Goal: Task Accomplishment & Management: Manage account settings

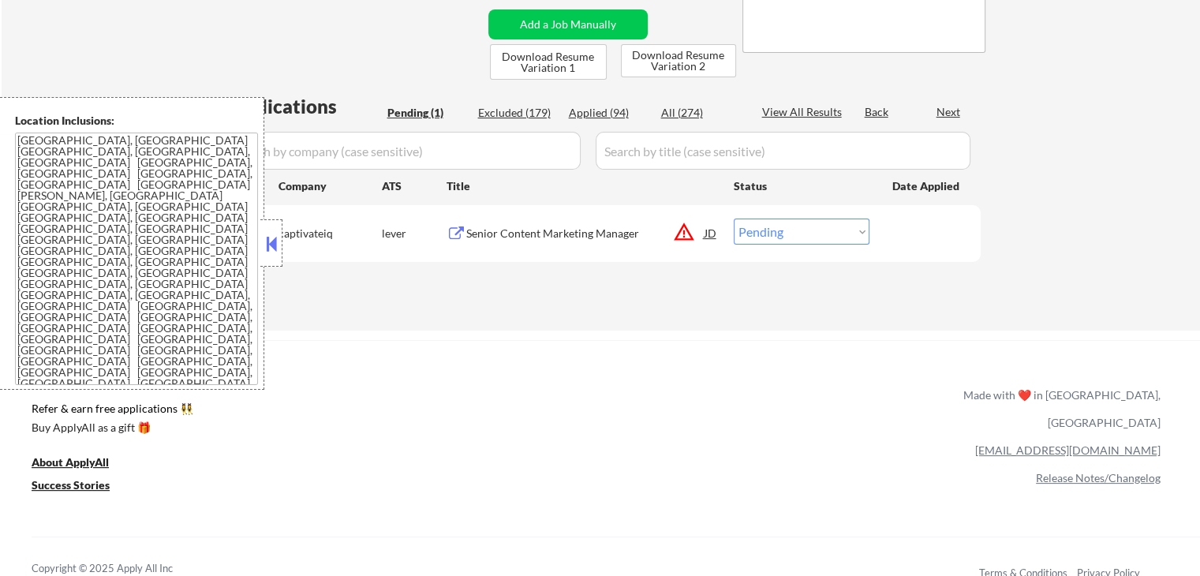
scroll to position [316, 0]
click at [281, 236] on div at bounding box center [271, 242] width 22 height 47
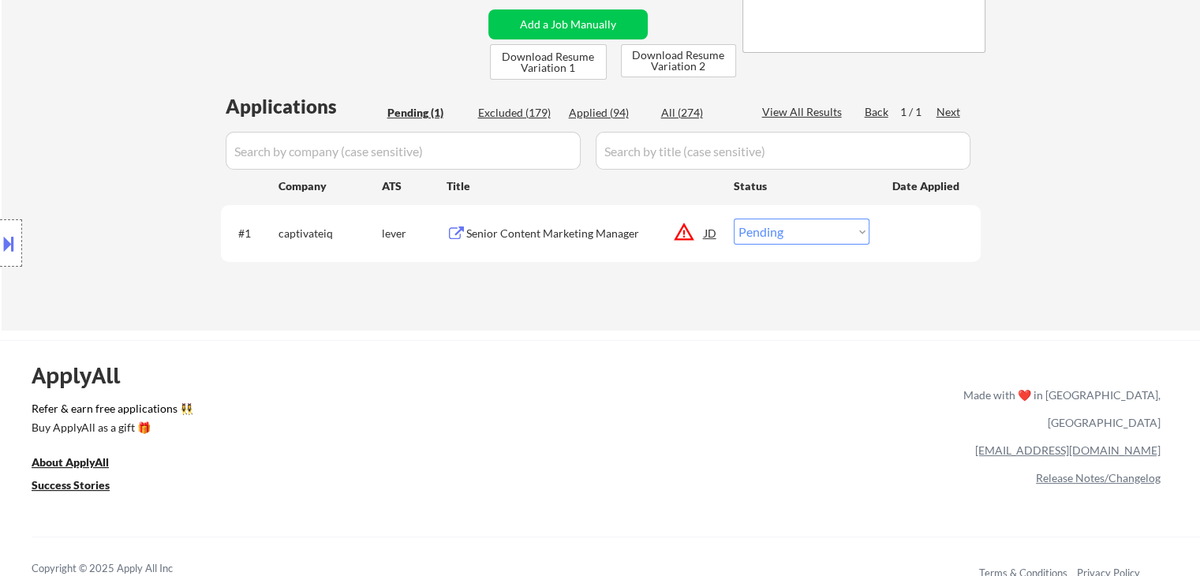
click at [676, 234] on button "warning_amber" at bounding box center [684, 232] width 22 height 22
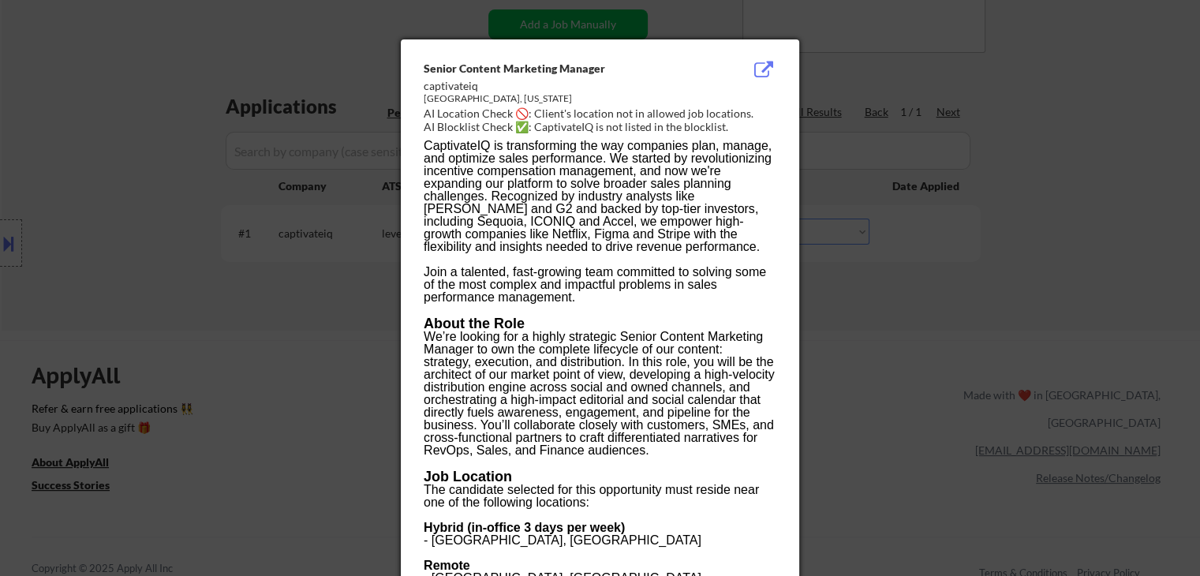
click at [955, 285] on div at bounding box center [600, 288] width 1200 height 576
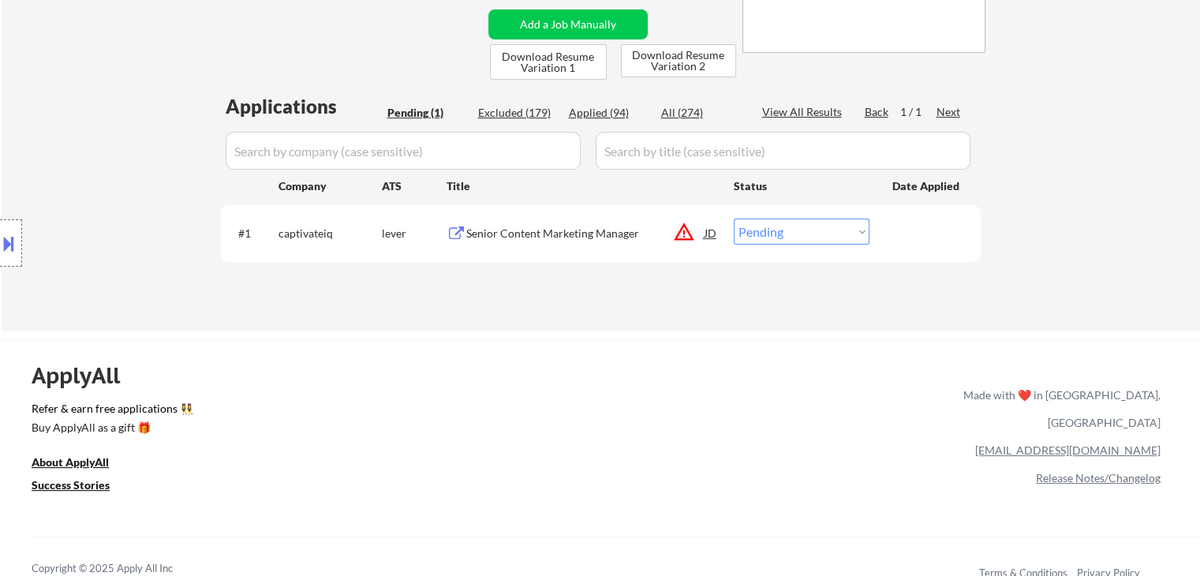
click at [2, 238] on button at bounding box center [8, 243] width 17 height 26
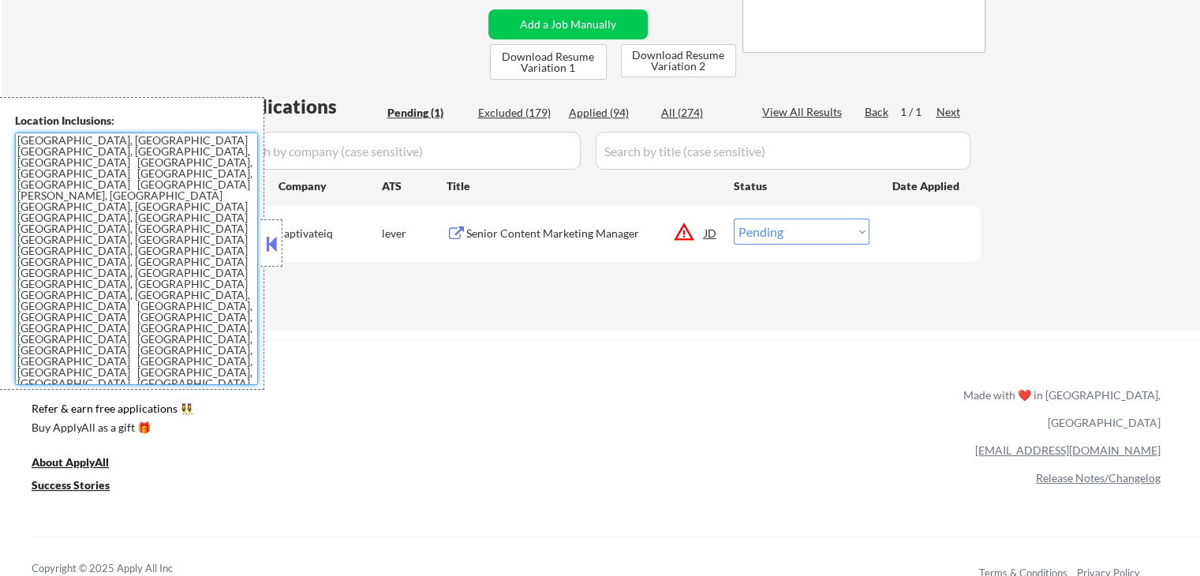
drag, startPoint x: 160, startPoint y: 236, endPoint x: 0, endPoint y: 97, distance: 212.0
click at [0, 97] on div "Location Inclusions: [GEOGRAPHIC_DATA], [GEOGRAPHIC_DATA] [GEOGRAPHIC_DATA], [G…" at bounding box center [132, 243] width 264 height 293
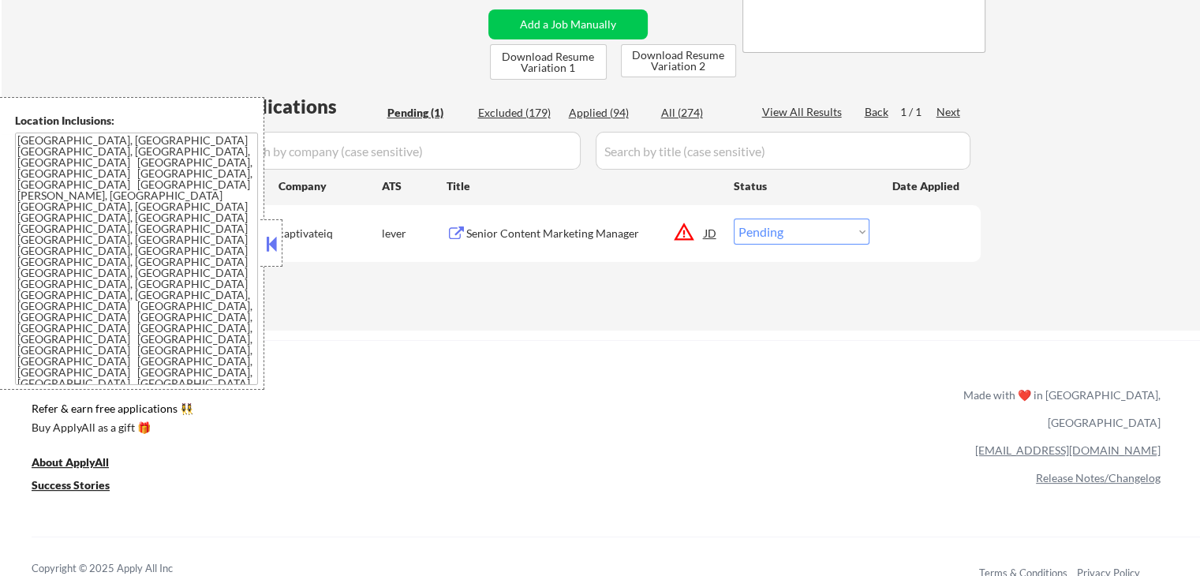
drag, startPoint x: 606, startPoint y: 334, endPoint x: 597, endPoint y: 249, distance: 85.7
click at [608, 318] on div "← Return to /applysquad Mailslurp Inbox Job Search Builder [PERSON_NAME] User E…" at bounding box center [600, 411] width 1200 height 1455
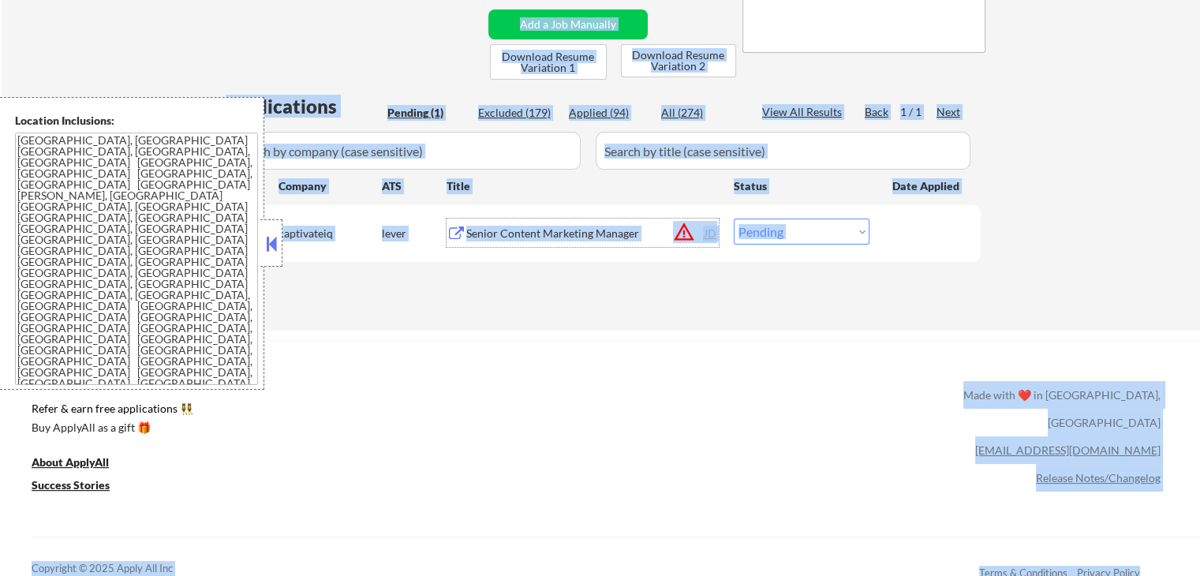
click at [592, 231] on div "Senior Content Marketing Manager" at bounding box center [585, 234] width 238 height 16
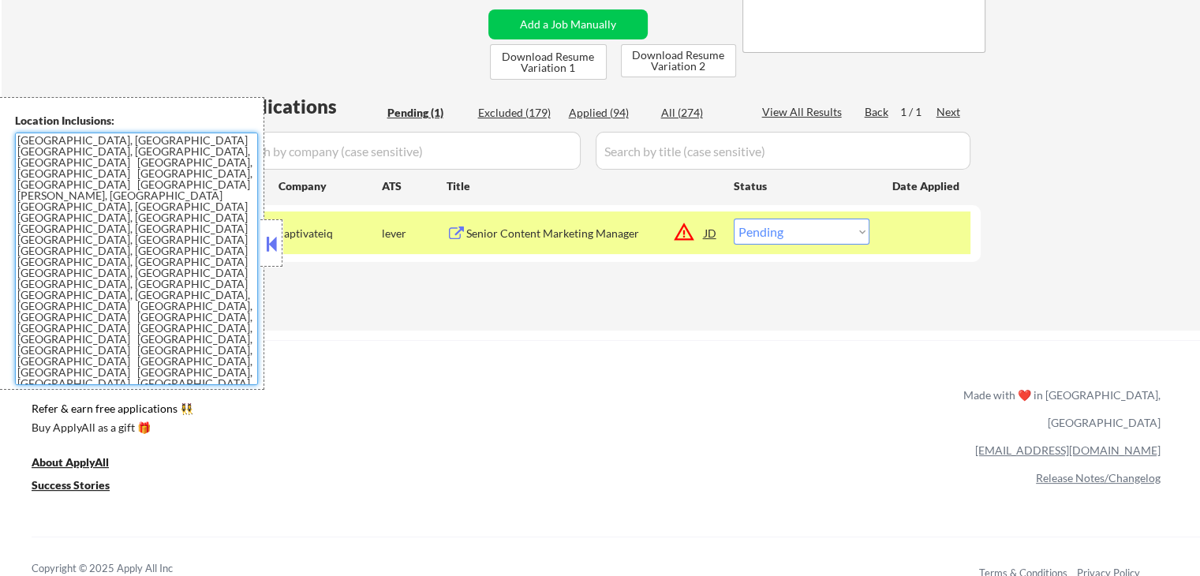
drag, startPoint x: 155, startPoint y: 239, endPoint x: 398, endPoint y: 12, distance: 332.7
click at [0, 133] on div "Location Inclusions: [GEOGRAPHIC_DATA], [GEOGRAPHIC_DATA] [GEOGRAPHIC_DATA], [G…" at bounding box center [132, 243] width 264 height 293
click at [264, 244] on button at bounding box center [271, 244] width 17 height 24
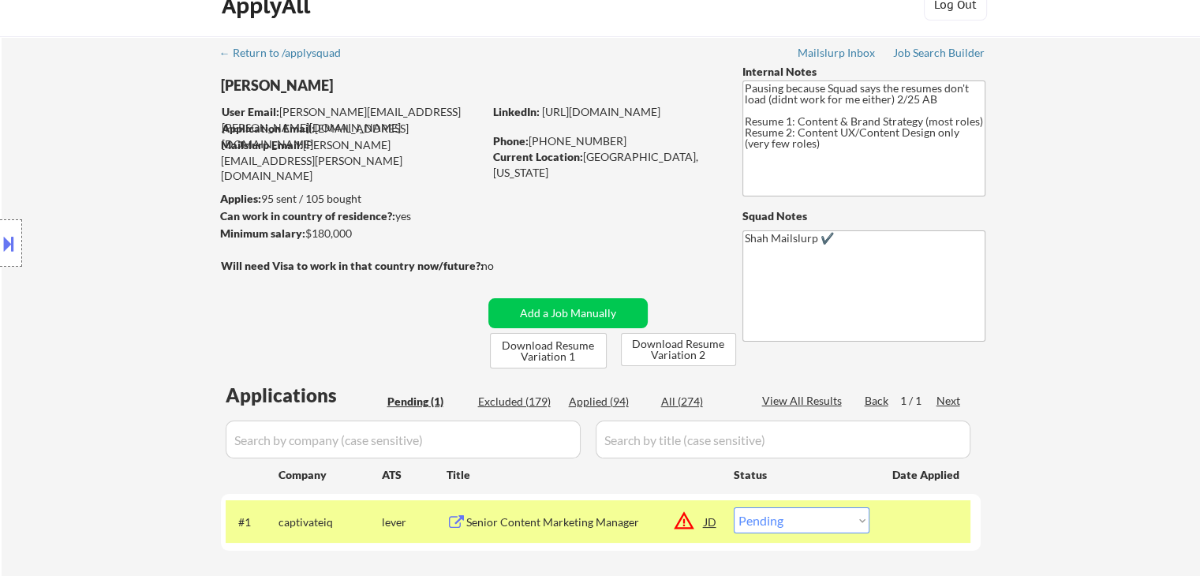
scroll to position [0, 0]
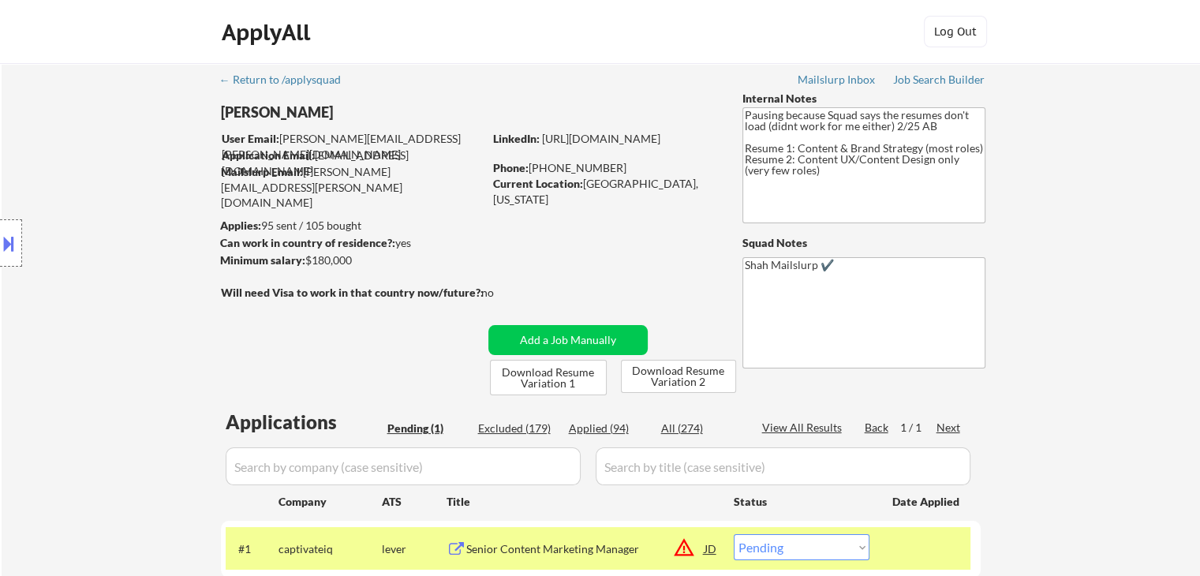
click at [230, 361] on div "Location Inclusions: [GEOGRAPHIC_DATA], [GEOGRAPHIC_DATA] [GEOGRAPHIC_DATA], [G…" at bounding box center [141, 243] width 282 height 293
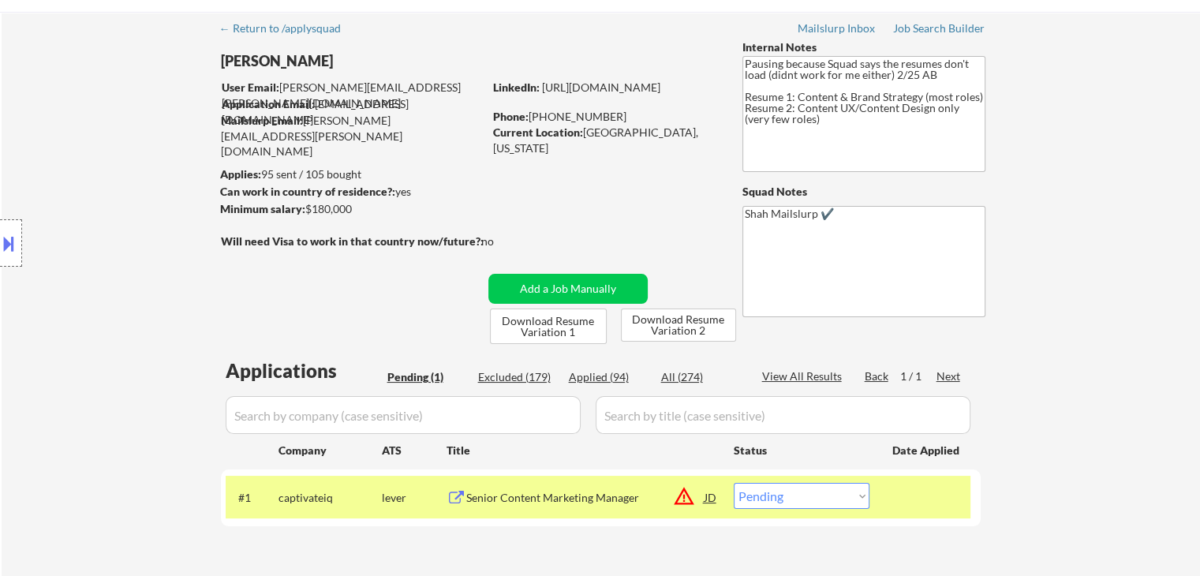
scroll to position [79, 0]
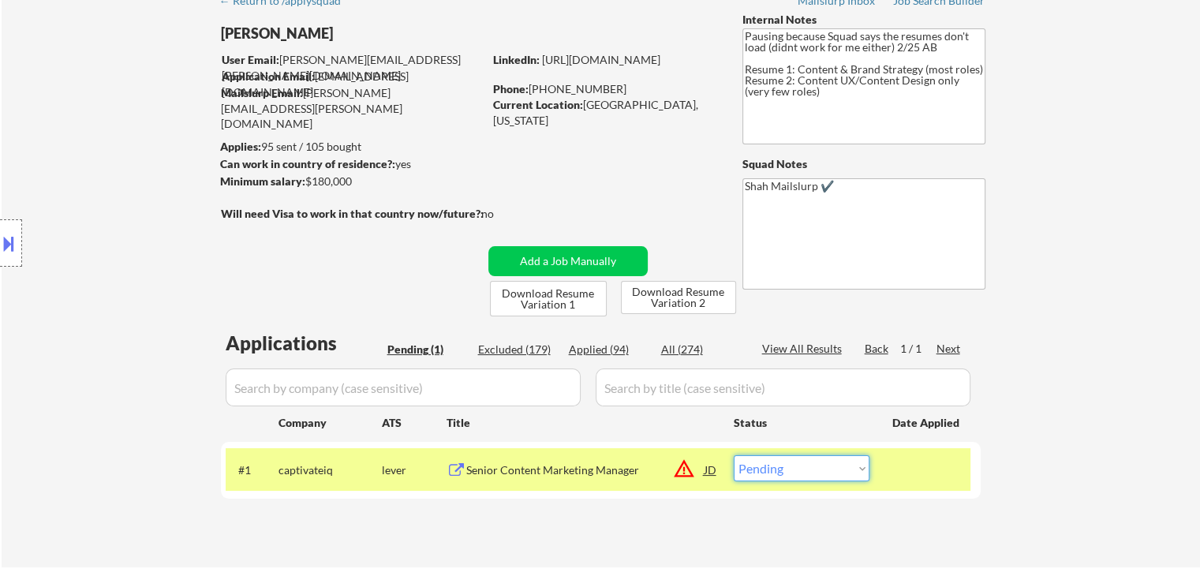
drag, startPoint x: 765, startPoint y: 472, endPoint x: 769, endPoint y: 462, distance: 11.0
click at [765, 472] on select "Choose an option... Pending Applied Excluded (Questions) Excluded (Expired) Exc…" at bounding box center [802, 468] width 136 height 26
select select ""excluded__salary_""
click at [734, 455] on select "Choose an option... Pending Applied Excluded (Questions) Excluded (Expired) Exc…" at bounding box center [802, 468] width 136 height 26
